Goal: Information Seeking & Learning: Find contact information

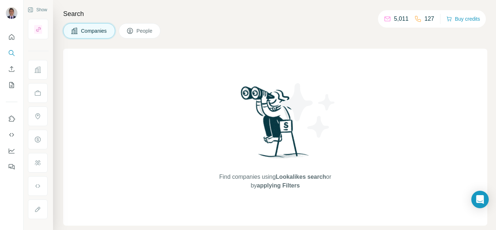
click at [141, 31] on span "People" at bounding box center [145, 30] width 17 height 7
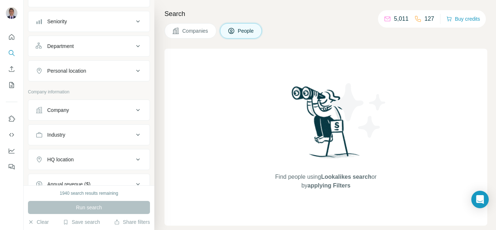
scroll to position [73, 0]
click at [67, 115] on button "Company" at bounding box center [88, 109] width 121 height 17
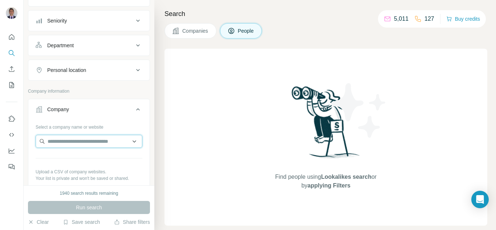
click at [59, 142] on input "text" at bounding box center [89, 141] width 107 height 13
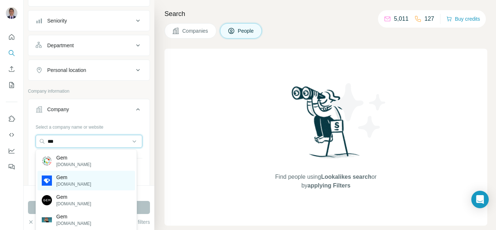
type input "***"
click at [77, 177] on div "Gem [DOMAIN_NAME]" at bounding box center [86, 181] width 98 height 20
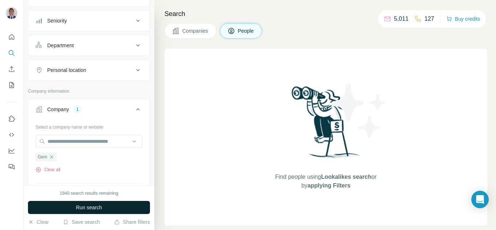
click at [76, 206] on span "Run search" at bounding box center [89, 207] width 26 height 7
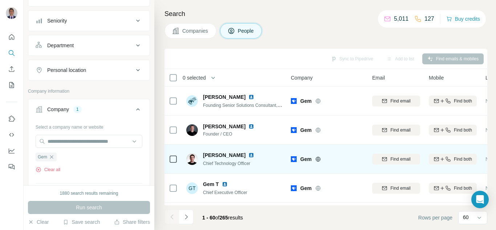
click at [248, 155] on img at bounding box center [251, 155] width 6 height 6
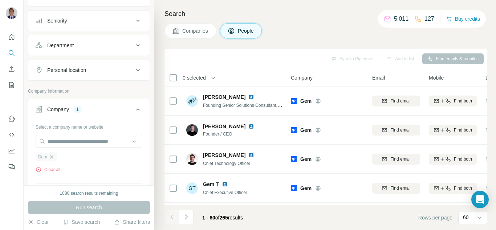
click at [49, 158] on icon "button" at bounding box center [52, 157] width 6 height 6
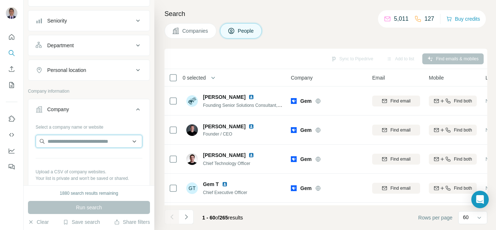
click at [56, 143] on input "text" at bounding box center [89, 141] width 107 height 13
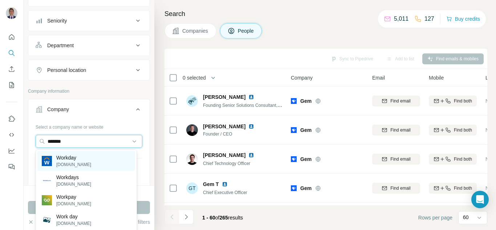
type input "*******"
click at [66, 162] on p "[DOMAIN_NAME]" at bounding box center [73, 164] width 35 height 7
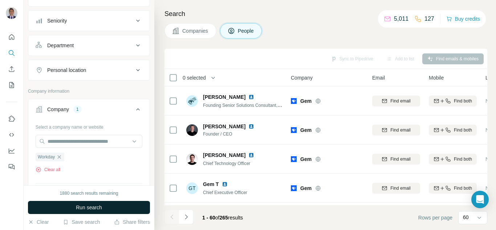
click at [84, 209] on span "Run search" at bounding box center [89, 207] width 26 height 7
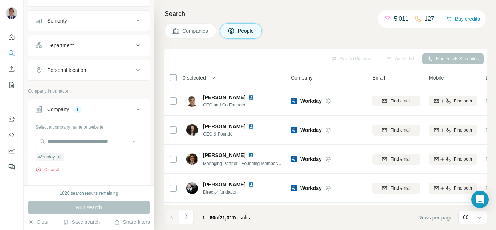
click at [134, 70] on icon at bounding box center [138, 70] width 9 height 9
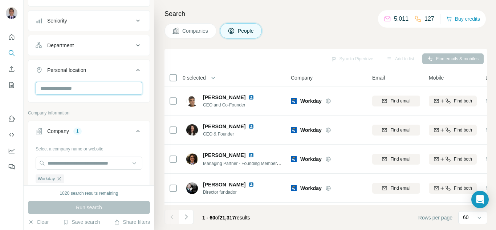
click at [75, 85] on input "text" at bounding box center [89, 88] width 107 height 13
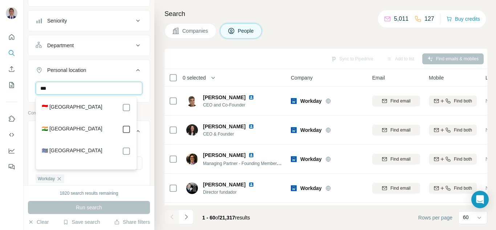
type input "***"
click at [128, 133] on icon at bounding box center [126, 129] width 9 height 9
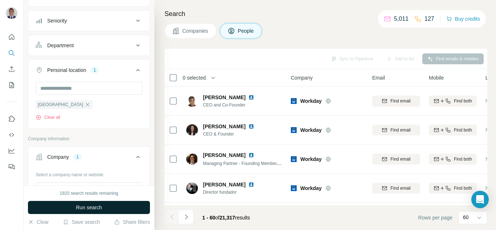
click at [103, 208] on button "Run search" at bounding box center [89, 207] width 122 height 13
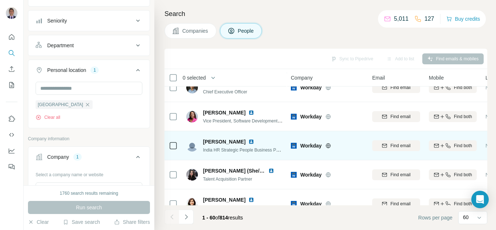
scroll to position [73, 0]
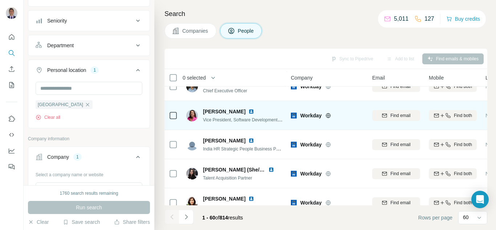
drag, startPoint x: 253, startPoint y: 113, endPoint x: 202, endPoint y: 113, distance: 51.2
click at [202, 113] on div "[PERSON_NAME] Vice President, Software Development, Site Leader @ Workday [GEOG…" at bounding box center [234, 115] width 97 height 15
copy span "[PERSON_NAME]"
